Goal: Check status: Check status

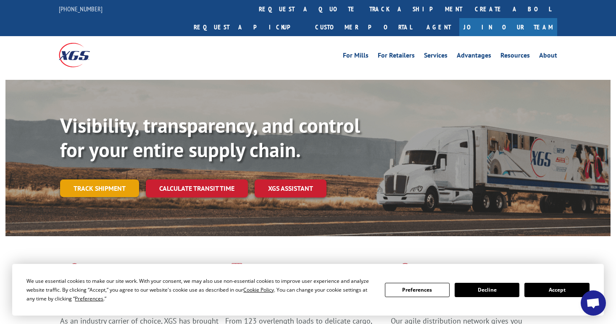
click at [109, 179] on link "Track shipment" at bounding box center [99, 188] width 79 height 18
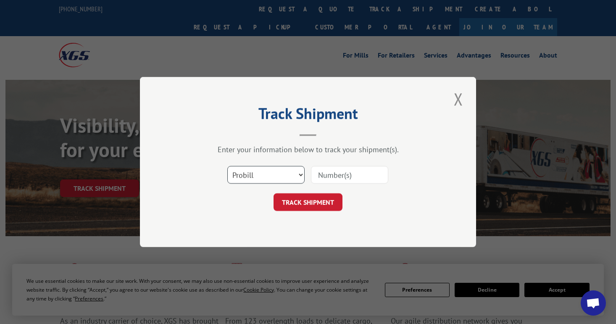
click at [282, 174] on select "Select category... Probill BOL PO" at bounding box center [265, 175] width 77 height 18
click at [227, 166] on select "Select category... Probill BOL PO" at bounding box center [265, 175] width 77 height 18
click at [331, 178] on input at bounding box center [349, 175] width 77 height 18
click at [282, 177] on select "Select category... Probill BOL PO" at bounding box center [265, 175] width 77 height 18
click at [331, 174] on input at bounding box center [349, 175] width 77 height 18
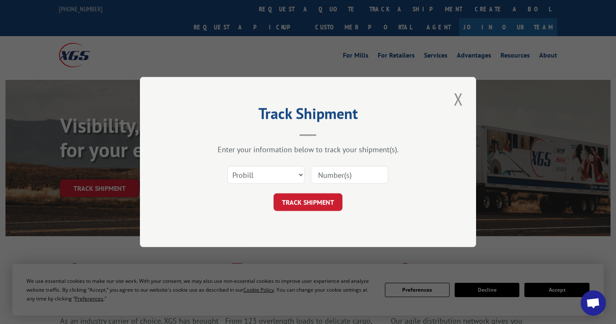
paste input "000109435"
type input "000109435"
click at [281, 178] on select "Select category... Probill BOL PO" at bounding box center [265, 175] width 77 height 18
click at [310, 203] on button "TRACK SHIPMENT" at bounding box center [308, 202] width 69 height 18
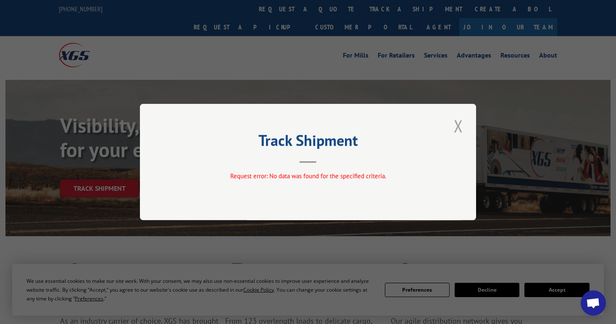
click at [456, 125] on button "Close modal" at bounding box center [458, 125] width 14 height 23
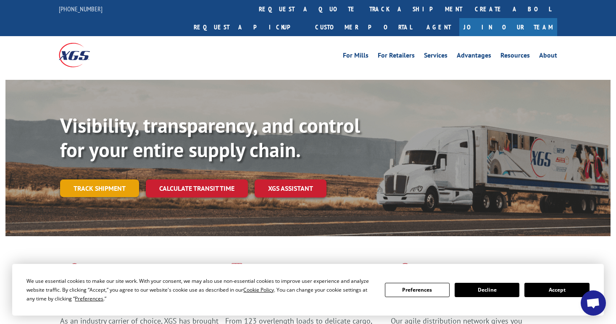
click at [113, 179] on link "Track shipment" at bounding box center [99, 188] width 79 height 18
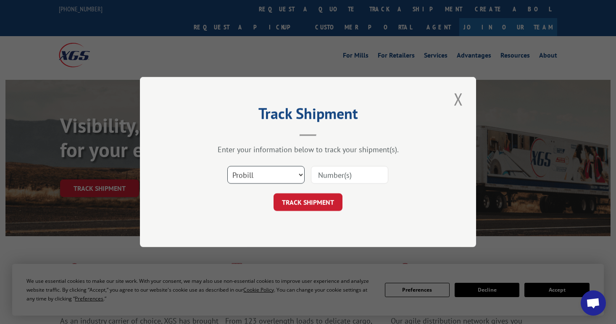
click at [287, 174] on select "Select category... Probill BOL PO" at bounding box center [265, 175] width 77 height 18
select select "po"
click at [227, 166] on select "Select category... Probill BOL PO" at bounding box center [265, 175] width 77 height 18
click at [345, 170] on input at bounding box center [349, 175] width 77 height 18
paste input "100298876"
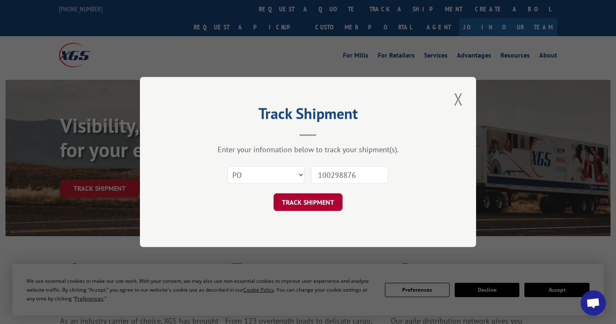
type input "100298876"
click at [327, 200] on button "TRACK SHIPMENT" at bounding box center [308, 202] width 69 height 18
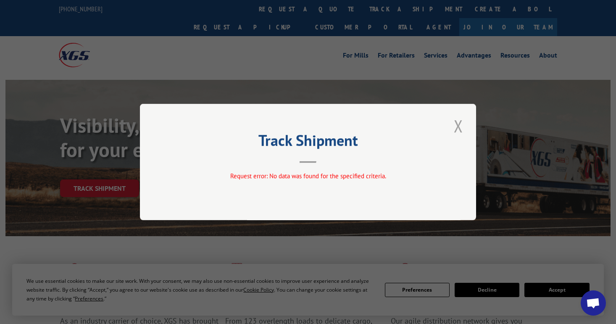
click at [458, 126] on button "Close modal" at bounding box center [458, 125] width 14 height 23
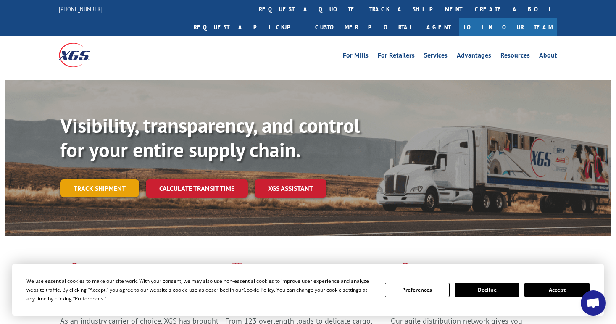
click at [98, 179] on link "Track shipment" at bounding box center [99, 188] width 79 height 18
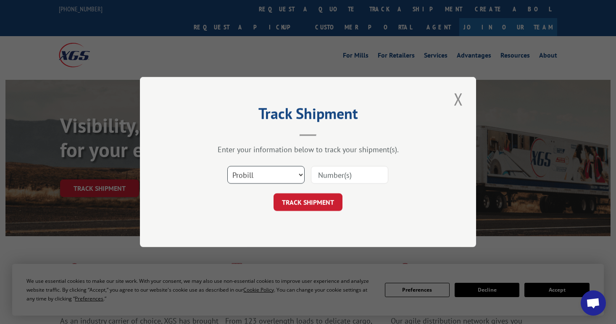
click at [273, 179] on select "Select category... Probill BOL PO" at bounding box center [265, 175] width 77 height 18
select select "bol"
click at [227, 166] on select "Select category... Probill BOL PO" at bounding box center [265, 175] width 77 height 18
click at [338, 175] on input at bounding box center [349, 175] width 77 height 18
paste input "100298876"
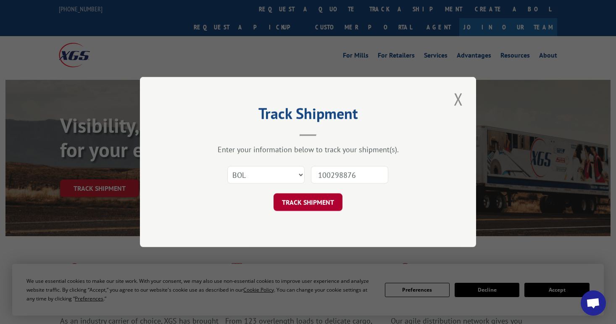
type input "100298876"
click at [321, 203] on button "TRACK SHIPMENT" at bounding box center [308, 202] width 69 height 18
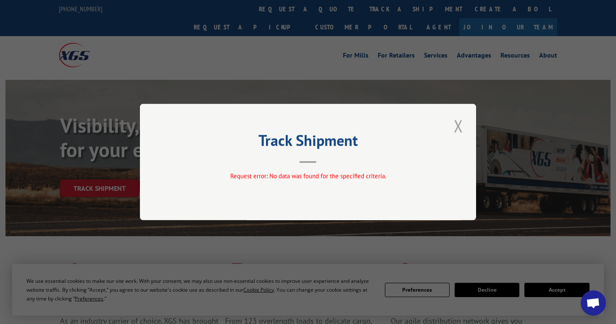
click at [458, 127] on button "Close modal" at bounding box center [458, 125] width 14 height 23
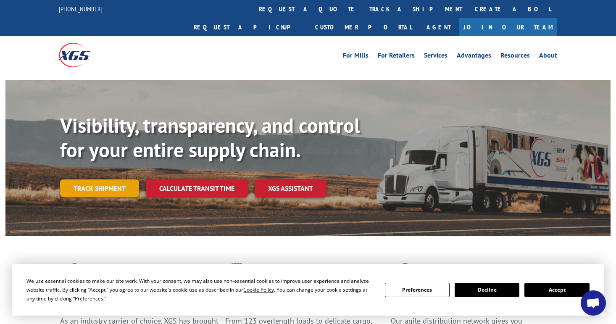
click at [113, 179] on link "Track shipment" at bounding box center [99, 188] width 79 height 18
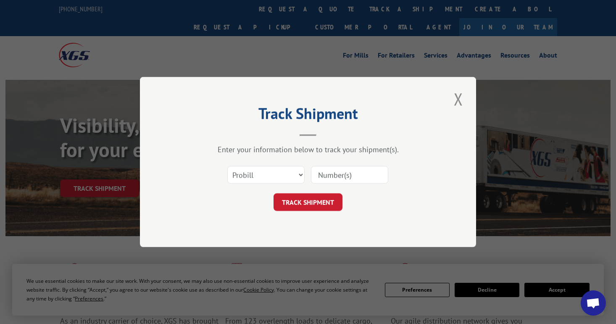
click at [325, 180] on input at bounding box center [349, 175] width 77 height 18
paste input "100298876"
type input "100298876"
click at [316, 200] on button "TRACK SHIPMENT" at bounding box center [308, 202] width 69 height 18
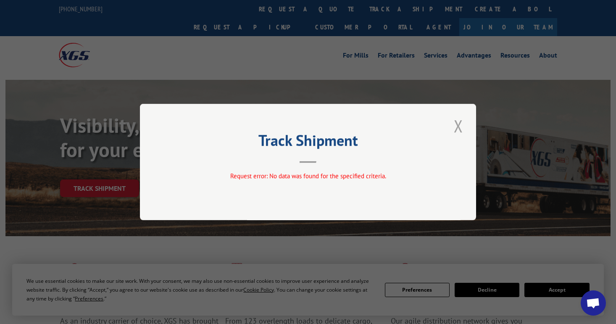
click at [455, 123] on button "Close modal" at bounding box center [458, 125] width 14 height 23
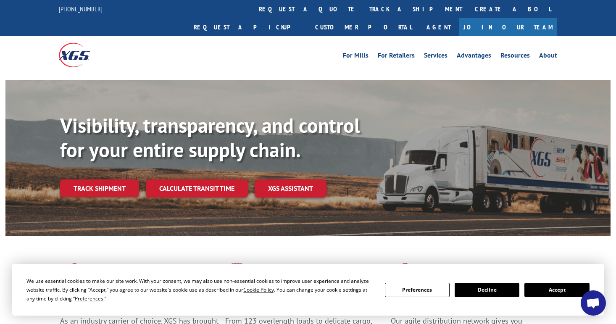
click at [547, 292] on button "Accept" at bounding box center [556, 290] width 65 height 14
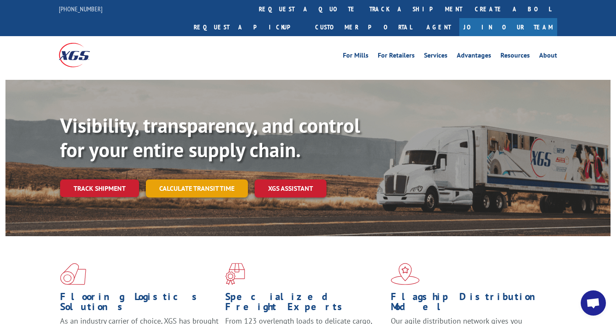
click at [206, 179] on link "Calculate transit time" at bounding box center [197, 188] width 102 height 18
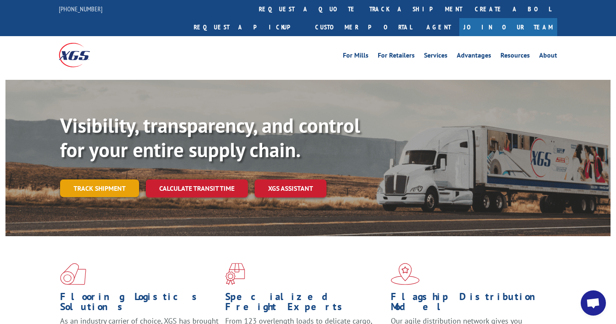
click at [97, 179] on link "Track shipment" at bounding box center [99, 188] width 79 height 18
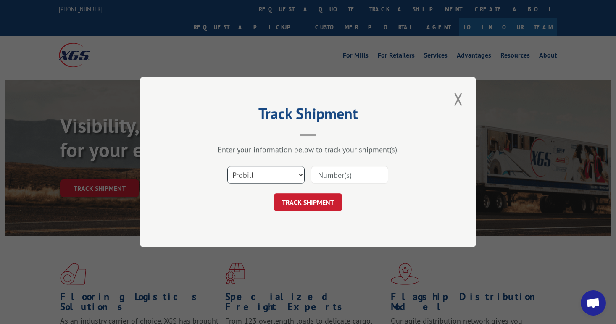
click at [288, 175] on select "Select category... Probill BOL PO" at bounding box center [265, 175] width 77 height 18
select select "bol"
click at [227, 166] on select "Select category... Probill BOL PO" at bounding box center [265, 175] width 77 height 18
click at [348, 175] on input at bounding box center [349, 175] width 77 height 18
paste input "6200030004"
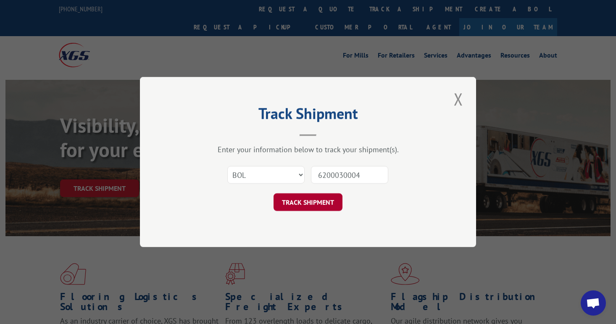
type input "6200030004"
click at [327, 201] on button "TRACK SHIPMENT" at bounding box center [308, 202] width 69 height 18
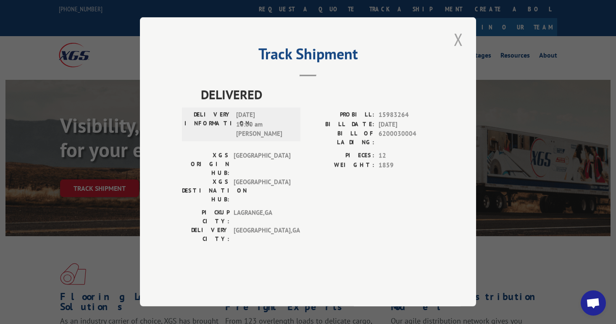
click at [458, 51] on button "Close modal" at bounding box center [458, 39] width 14 height 23
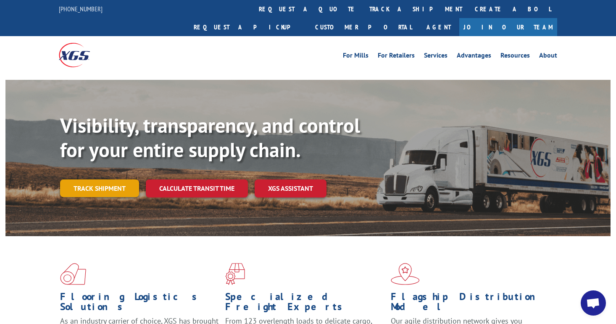
click at [105, 179] on link "Track shipment" at bounding box center [99, 188] width 79 height 18
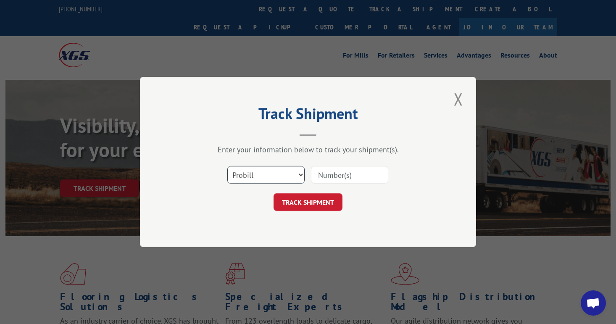
click at [245, 181] on select "Select category... Probill BOL PO" at bounding box center [265, 175] width 77 height 18
select select "po"
click at [227, 166] on select "Select category... Probill BOL PO" at bounding box center [265, 175] width 77 height 18
click at [347, 174] on input at bounding box center [349, 175] width 77 height 18
paste input "6200030004"
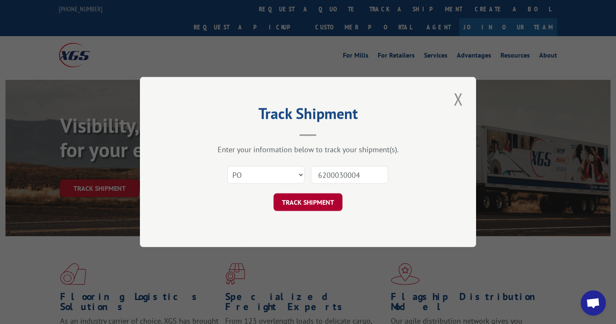
type input "6200030004"
click at [319, 203] on button "TRACK SHIPMENT" at bounding box center [308, 202] width 69 height 18
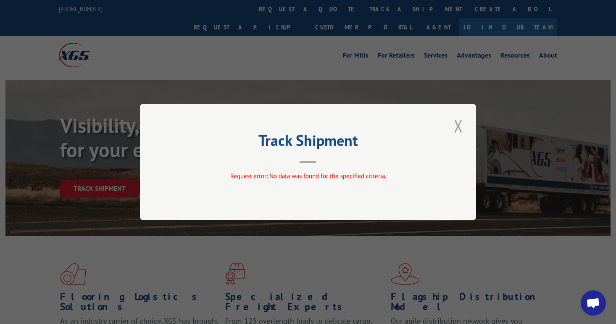
click at [459, 128] on button "Close modal" at bounding box center [458, 125] width 14 height 23
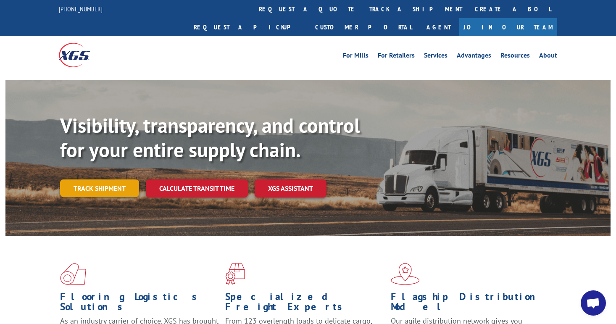
click at [96, 179] on link "Track shipment" at bounding box center [99, 188] width 79 height 18
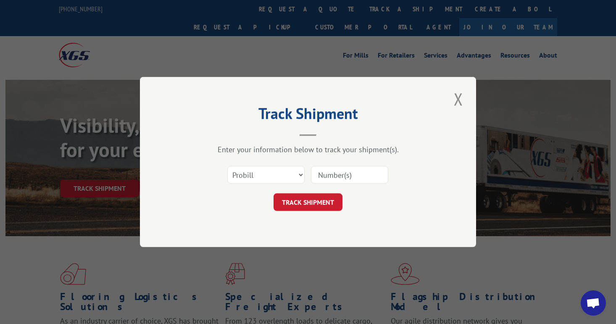
click at [333, 176] on input at bounding box center [349, 175] width 77 height 18
paste input "6200030004"
type input "6200030004"
click at [321, 203] on button "TRACK SHIPMENT" at bounding box center [308, 202] width 69 height 18
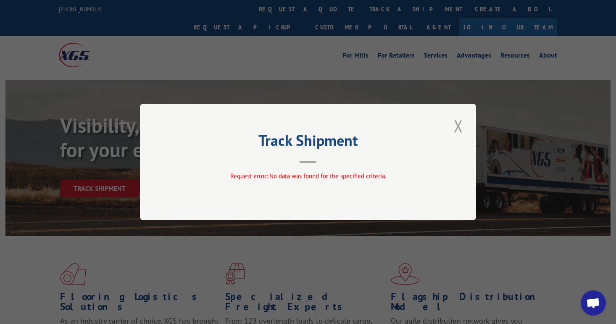
click at [458, 126] on button "Close modal" at bounding box center [458, 125] width 14 height 23
